Goal: Information Seeking & Learning: Learn about a topic

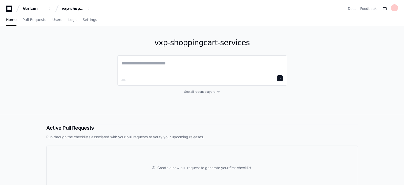
click at [175, 64] on textarea at bounding box center [201, 67] width 161 height 14
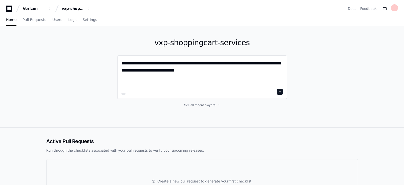
paste textarea "**********"
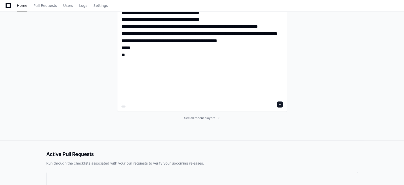
scroll to position [613, 0]
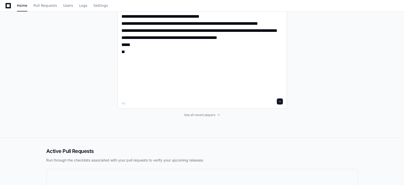
type textarea "**********"
click at [280, 101] on span at bounding box center [279, 101] width 3 height 3
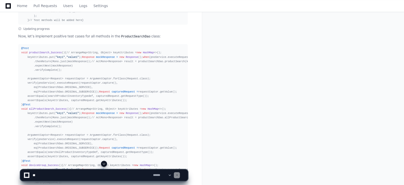
scroll to position [584, 0]
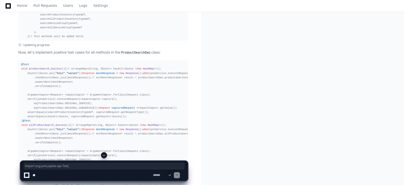
drag, startPoint x: 403, startPoint y: 27, endPoint x: 403, endPoint y: 24, distance: 3.5
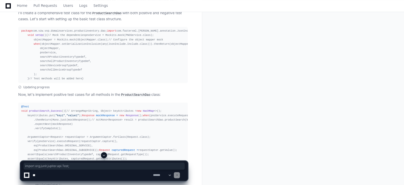
scroll to position [537, 0]
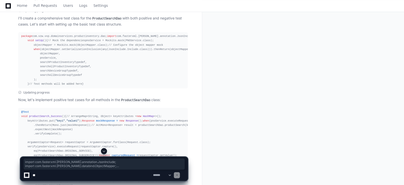
drag, startPoint x: 21, startPoint y: 45, endPoint x: 67, endPoint y: 146, distance: 112.0
click at [67, 88] on pre "package com.vzw.vxp.domainservices.productinventory.dao; import com.fasterxml.[…" at bounding box center [102, 60] width 169 height 56
copy div "import com.fasterxml.[PERSON_NAME].annotation.JsonInclude; import com.fasterxml…"
click at [161, 86] on div "package com.vzw.vxp.domainservices.productinventory.dao; import com.fasterxml.[…" at bounding box center [102, 60] width 163 height 52
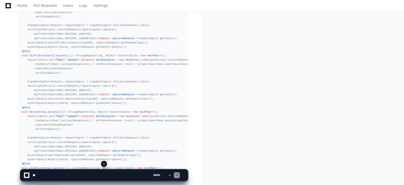
scroll to position [659, 0]
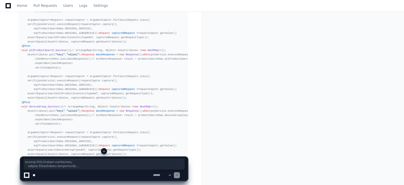
drag, startPoint x: 25, startPoint y: 35, endPoint x: 66, endPoint y: 149, distance: 120.4
copy app-player-page "private PNOService pnoService; private ObjectMapper objectMapper; private Produ…"
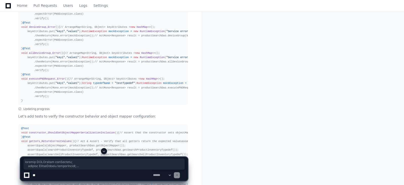
scroll to position [988, 0]
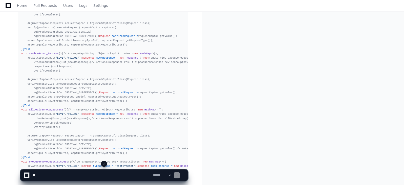
scroll to position [696, 0]
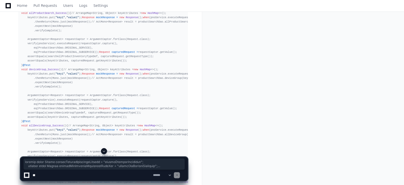
drag, startPoint x: 24, startPoint y: 126, endPoint x: 24, endPoint y: 16, distance: 110.8
copy div "private final String searchProductInventoryTypedef = "searchProductInventory" ;…"
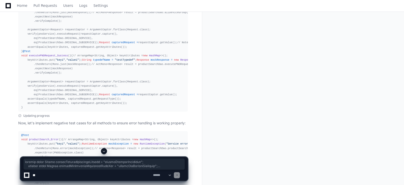
scroll to position [824, 0]
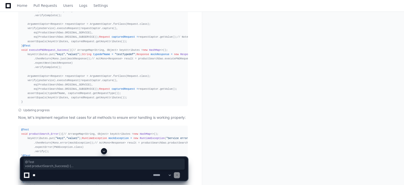
drag, startPoint x: 19, startPoint y: 27, endPoint x: 50, endPoint y: 145, distance: 121.7
copy div "@Test void productSearch_Success () { // Arrange Map<String, Object> keyAttribu…"
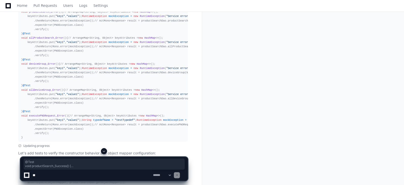
scroll to position [919, 0]
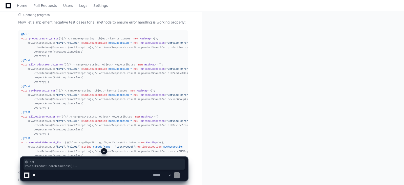
drag, startPoint x: 94, startPoint y: 146, endPoint x: 19, endPoint y: 55, distance: 118.2
copy div "@Test void allProductSearch_Success () { // Arrange Map<String, Object> keyAttr…"
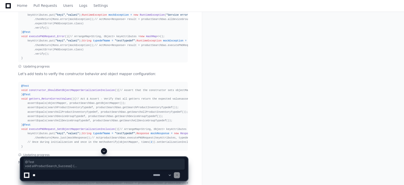
scroll to position [1031, 0]
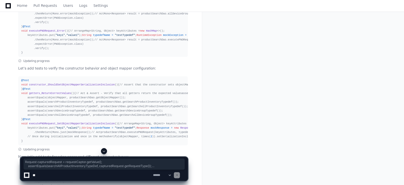
drag, startPoint x: 26, startPoint y: 41, endPoint x: 74, endPoint y: 133, distance: 103.6
copy div "Request capturedRequest = requestCaptor.getValue(); assertEquals(searchAllProdu…"
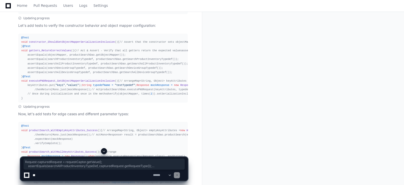
scroll to position [1079, 0]
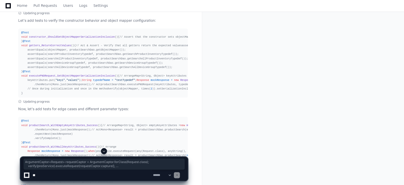
drag, startPoint x: 25, startPoint y: 128, endPoint x: 24, endPoint y: 94, distance: 33.9
copy div "ArgumentCaptor<Request> requestCaptor = ArgumentCaptor.forClass(Request.class);…"
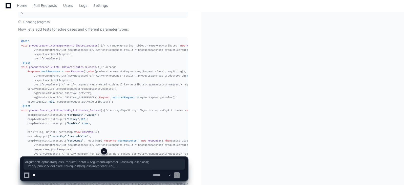
scroll to position [1126, 0]
